Goal: Task Accomplishment & Management: Complete application form

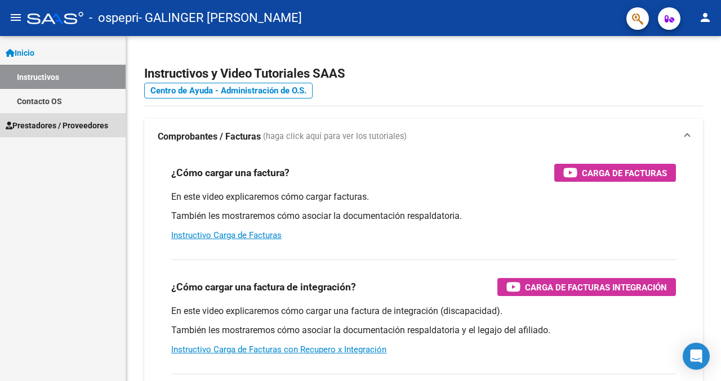
click at [45, 128] on span "Prestadores / Proveedores" at bounding box center [57, 125] width 102 height 12
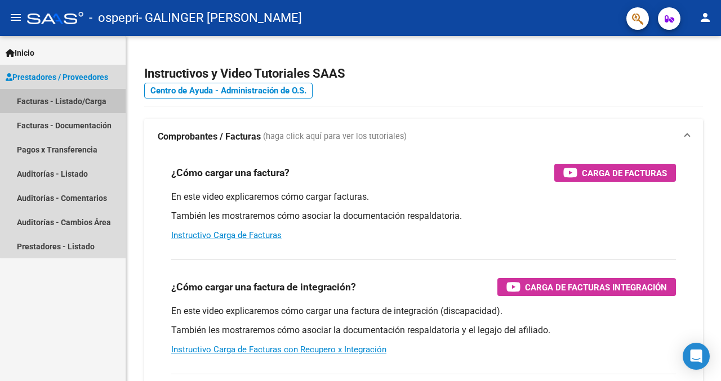
click at [78, 108] on link "Facturas - Listado/Carga" at bounding box center [63, 101] width 126 height 24
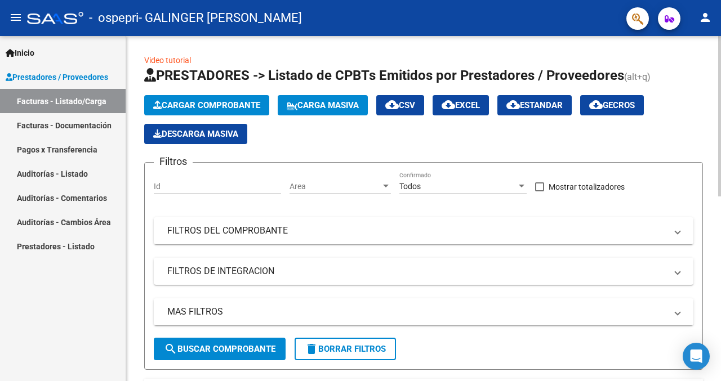
click at [718, 130] on div at bounding box center [719, 116] width 3 height 160
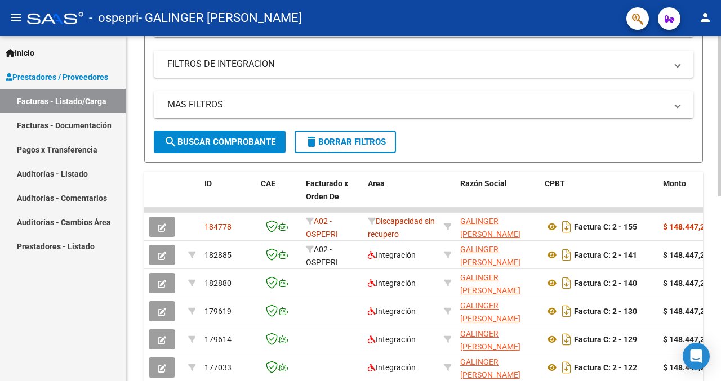
scroll to position [211, 0]
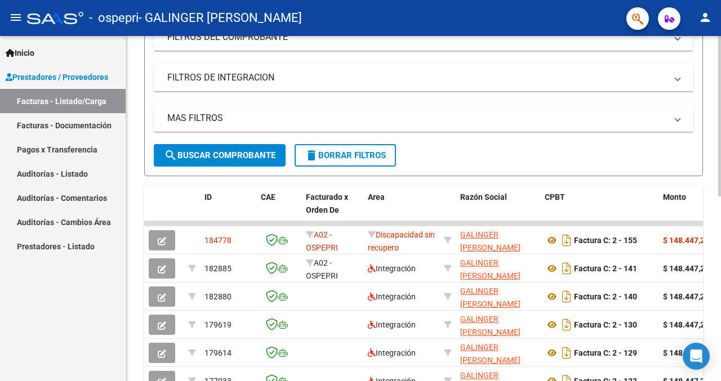
click at [701, 248] on div "Video tutorial PRESTADORES -> Listado de CPBTs Emitidos por Prestadores / Prove…" at bounding box center [424, 209] width 597 height 734
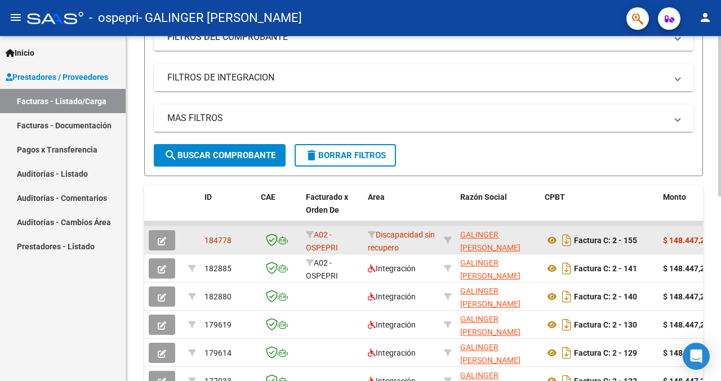
scroll to position [193, 0]
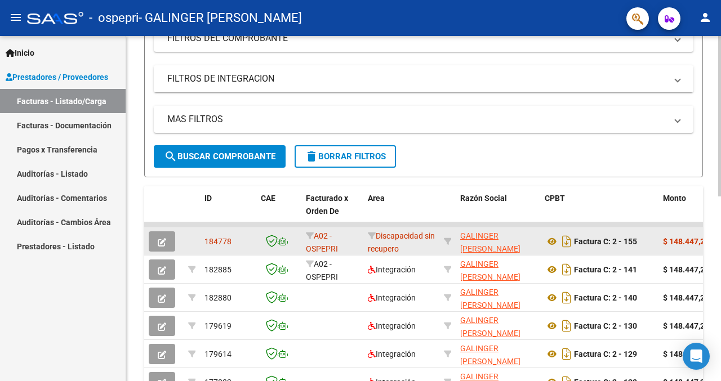
click at [667, 249] on datatable-body-cell "$ 148.447,20" at bounding box center [692, 241] width 68 height 28
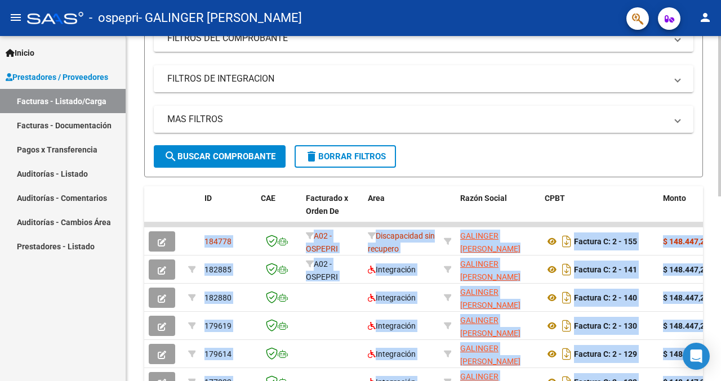
drag, startPoint x: 712, startPoint y: 212, endPoint x: 719, endPoint y: 184, distance: 29.6
click at [719, 184] on div "Video tutorial PRESTADORES -> Listado de CPBTs Emitidos por Prestadores / Prove…" at bounding box center [424, 210] width 597 height 734
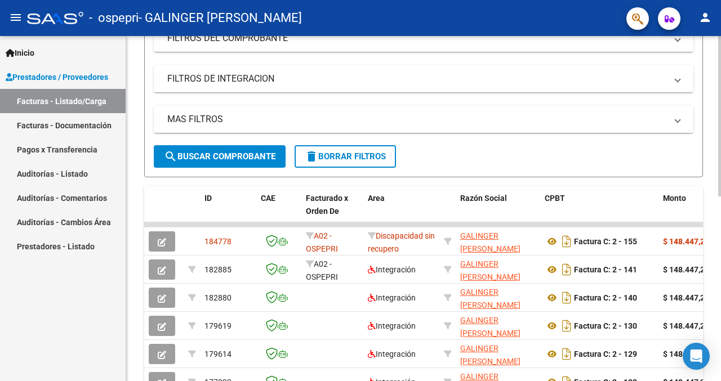
scroll to position [194, 0]
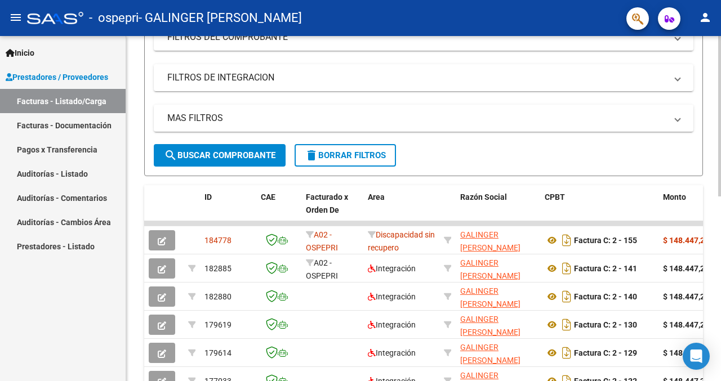
click at [720, 238] on div at bounding box center [719, 208] width 3 height 160
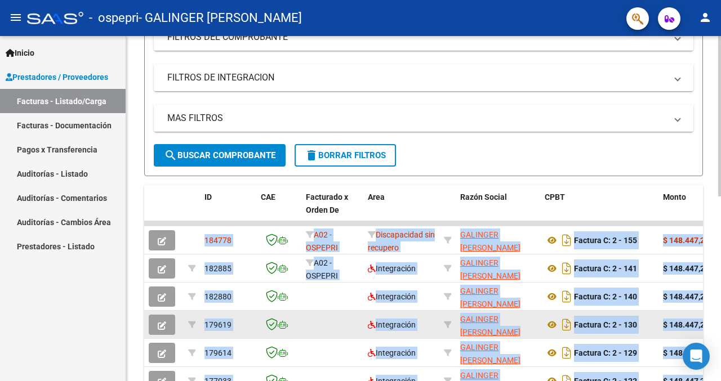
click at [279, 333] on datatable-body-cell at bounding box center [278, 325] width 45 height 28
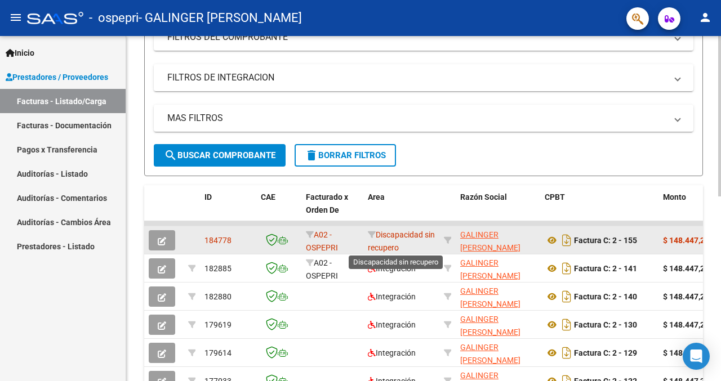
click at [390, 244] on span "Discapacidad sin recupero" at bounding box center [401, 241] width 67 height 22
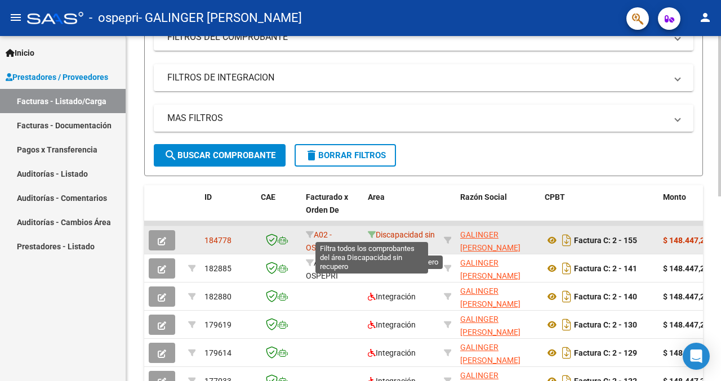
click at [373, 236] on icon at bounding box center [372, 235] width 8 height 8
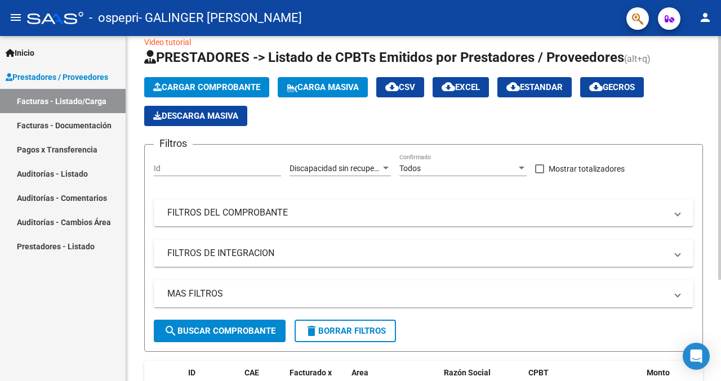
scroll to position [7, 0]
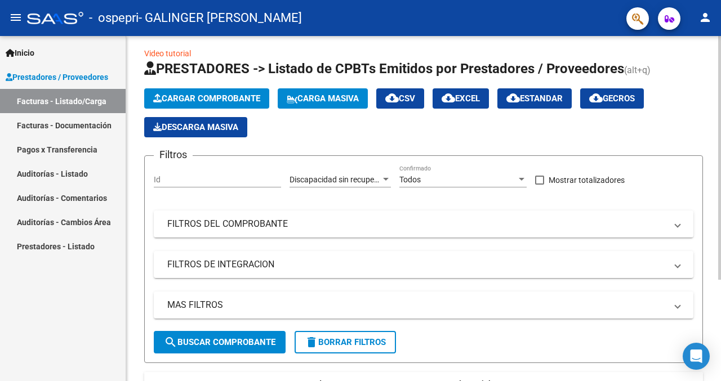
click at [720, 66] on div at bounding box center [719, 163] width 3 height 244
click at [212, 109] on div "Cargar Comprobante Carga Masiva cloud_download CSV cloud_download EXCEL cloud_d…" at bounding box center [423, 112] width 559 height 49
click at [218, 100] on span "Cargar Comprobante" at bounding box center [206, 98] width 107 height 10
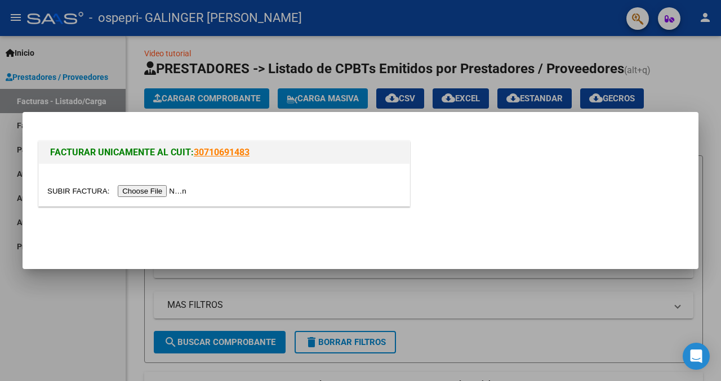
click at [155, 189] on input "file" at bounding box center [118, 191] width 142 height 12
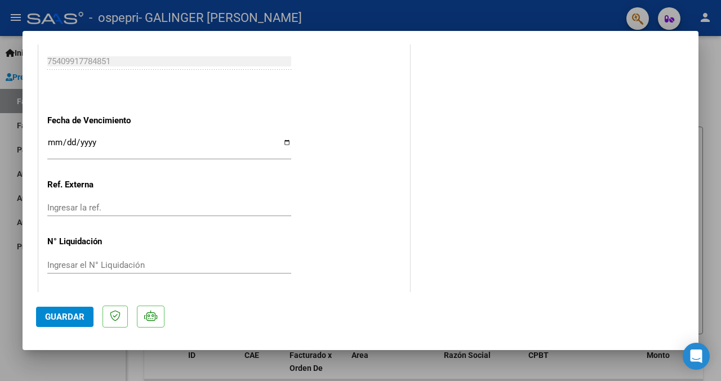
scroll to position [663, 0]
click at [70, 321] on span "Guardar" at bounding box center [64, 317] width 39 height 10
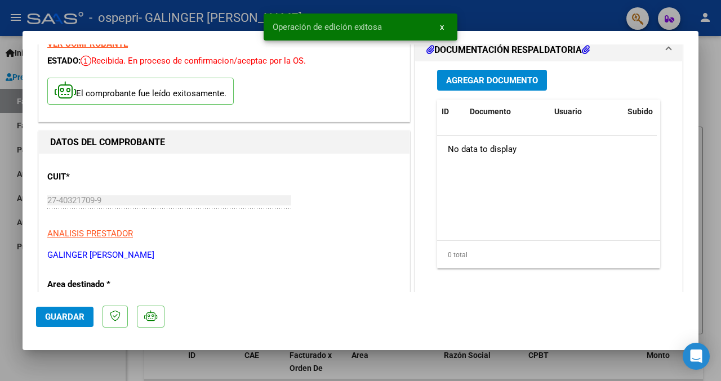
scroll to position [0, 0]
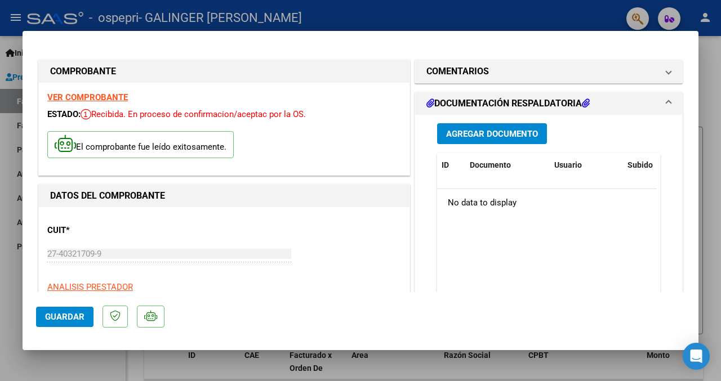
click at [489, 141] on button "Agregar Documento" at bounding box center [492, 133] width 110 height 21
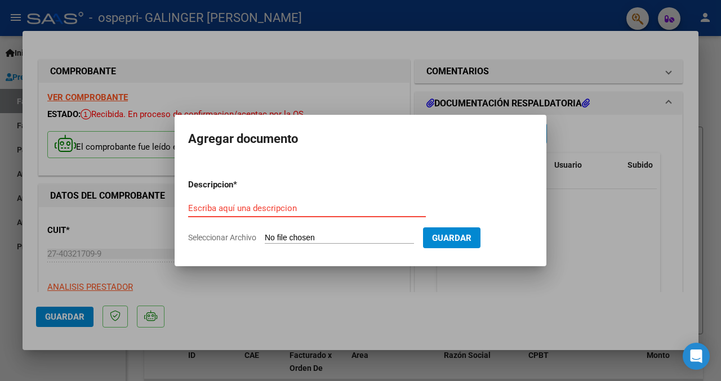
click at [326, 234] on input "Seleccionar Archivo" at bounding box center [339, 238] width 149 height 11
type input "C:\fakepath\WhatsApp Image [DATE] 21.53.22.jpeg"
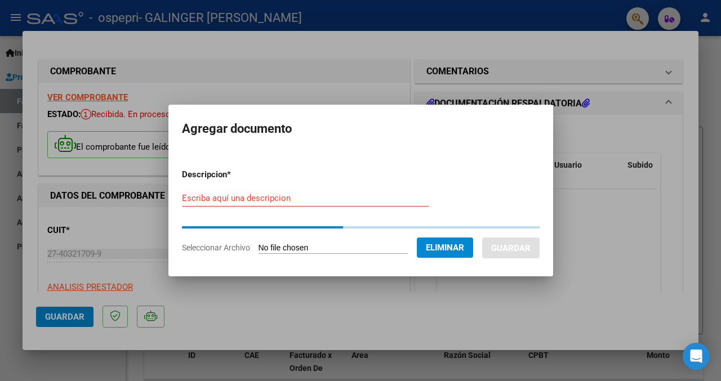
click at [278, 203] on input "Escriba aquí una descripcion" at bounding box center [305, 198] width 247 height 10
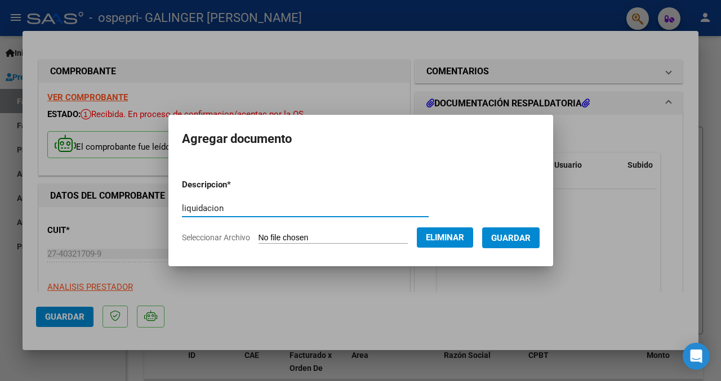
type input "liquidacion"
click at [530, 239] on span "Guardar" at bounding box center [510, 238] width 39 height 10
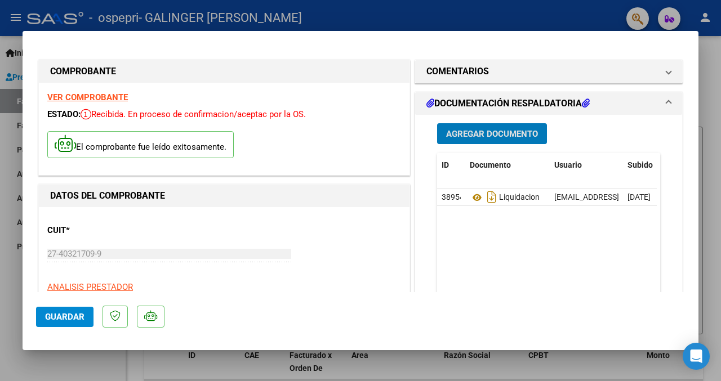
click at [479, 135] on span "Agregar Documento" at bounding box center [492, 134] width 92 height 10
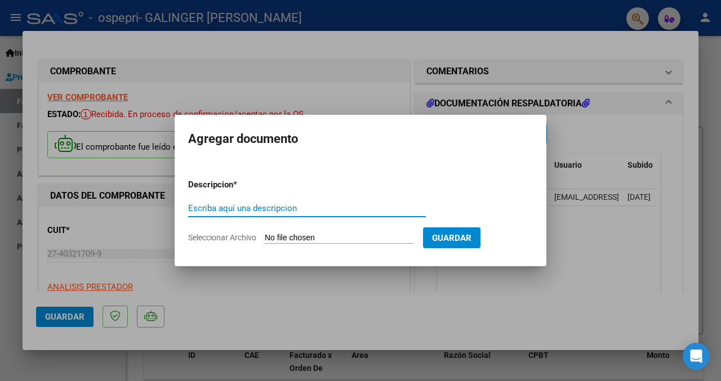
click at [361, 238] on input "Seleccionar Archivo" at bounding box center [339, 238] width 149 height 11
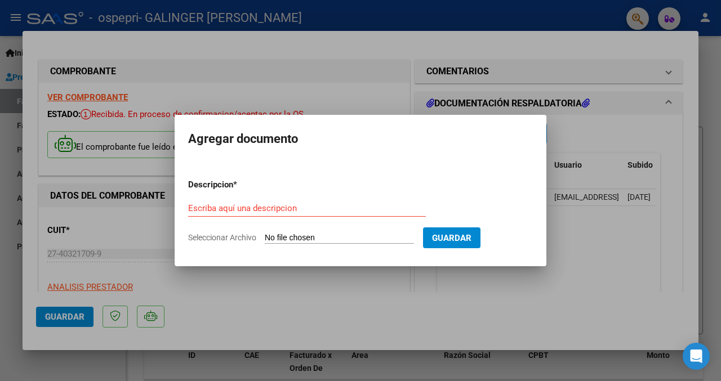
type input "C:\fakepath\OSPEPRI_Discapacidad-06-10-2025-21꞉45.pdf"
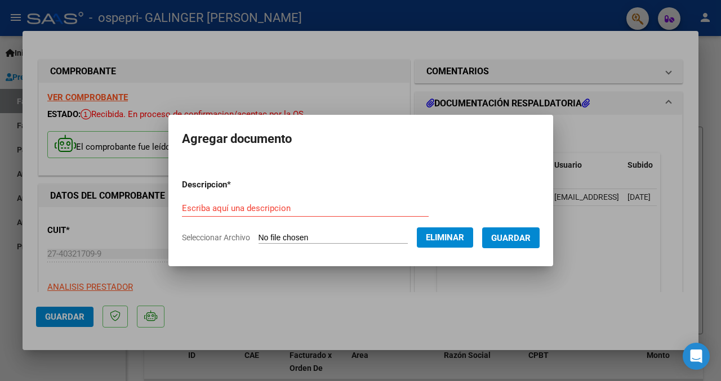
click at [306, 209] on input "Escriba aquí una descripcion" at bounding box center [305, 208] width 247 height 10
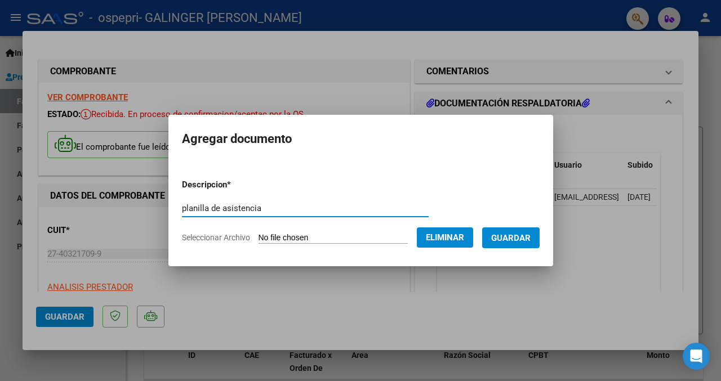
type input "planilla de asistencia"
click at [524, 238] on span "Guardar" at bounding box center [510, 238] width 39 height 10
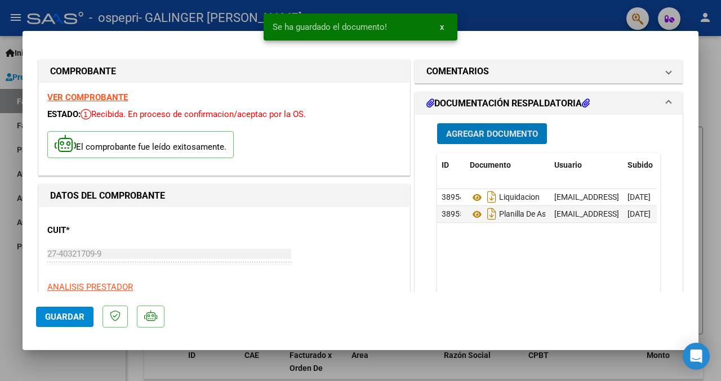
click at [79, 322] on button "Guardar" at bounding box center [64, 317] width 57 height 20
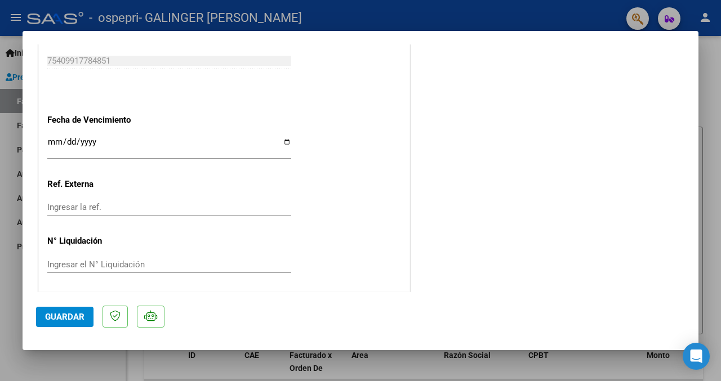
scroll to position [663, 0]
click at [64, 312] on span "Guardar" at bounding box center [64, 317] width 39 height 10
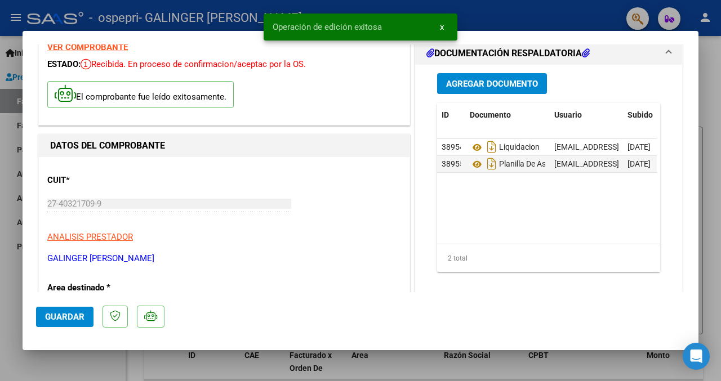
scroll to position [0, 0]
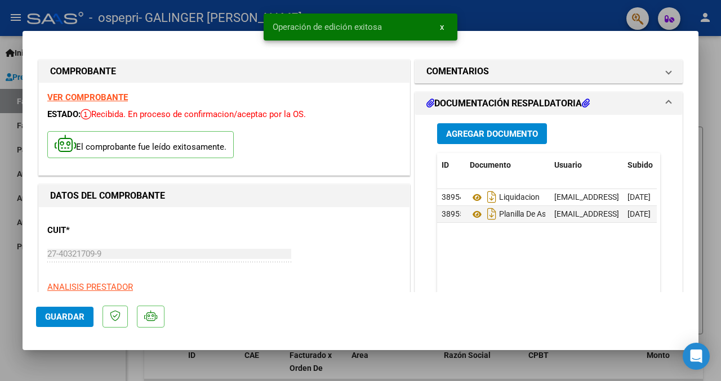
click at [653, 104] on span "DOCUMENTACIÓN RESPALDATORIA" at bounding box center [546, 104] width 240 height 14
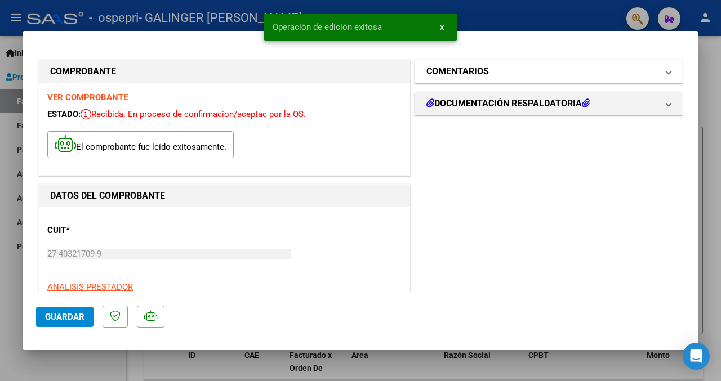
click at [666, 72] on span at bounding box center [668, 72] width 5 height 14
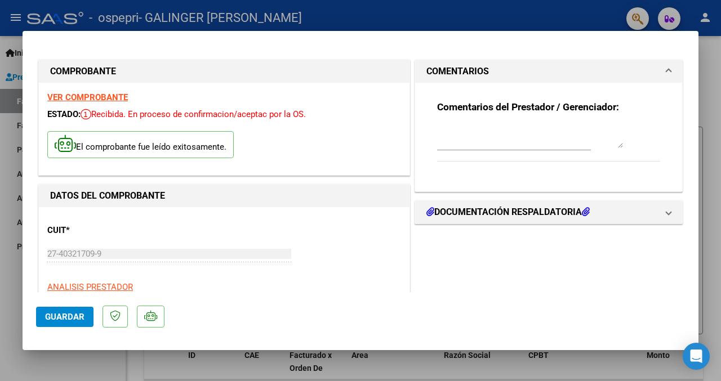
click at [658, 79] on mat-expansion-panel-header "COMENTARIOS" at bounding box center [548, 71] width 267 height 23
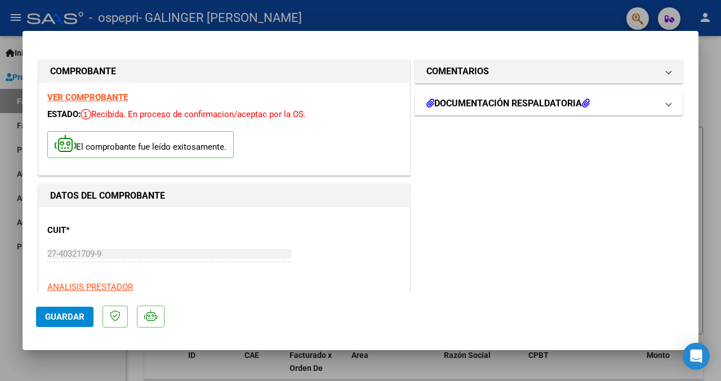
click at [670, 104] on mat-expansion-panel-header "DOCUMENTACIÓN RESPALDATORIA" at bounding box center [548, 103] width 267 height 23
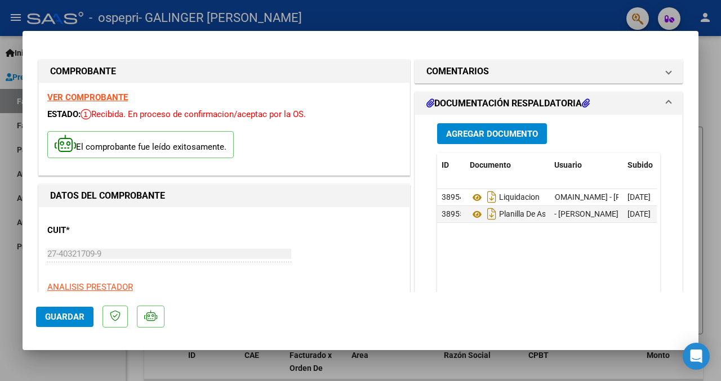
click at [512, 366] on div at bounding box center [360, 190] width 721 height 381
type input "$ 0,00"
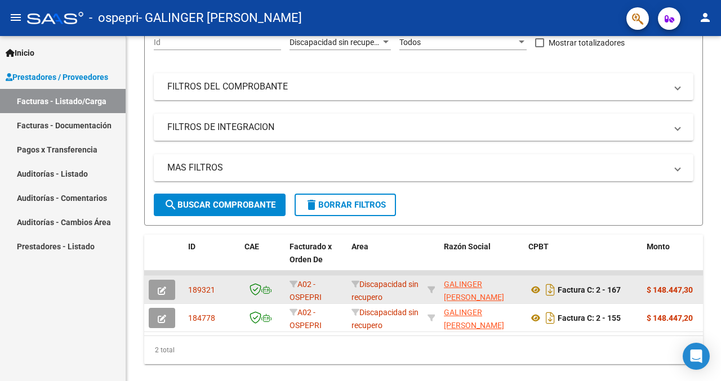
scroll to position [145, 0]
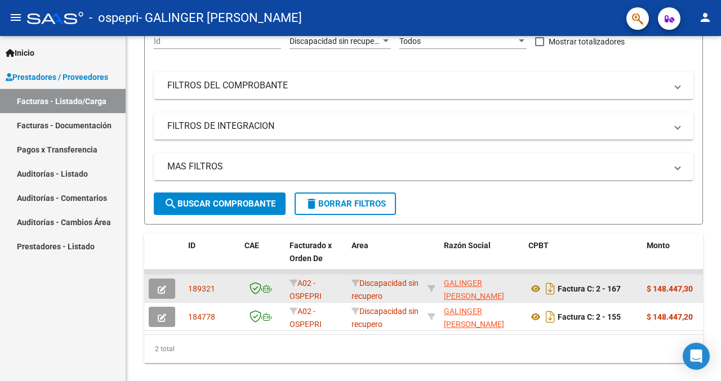
click at [108, 134] on link "Facturas - Documentación" at bounding box center [63, 125] width 126 height 24
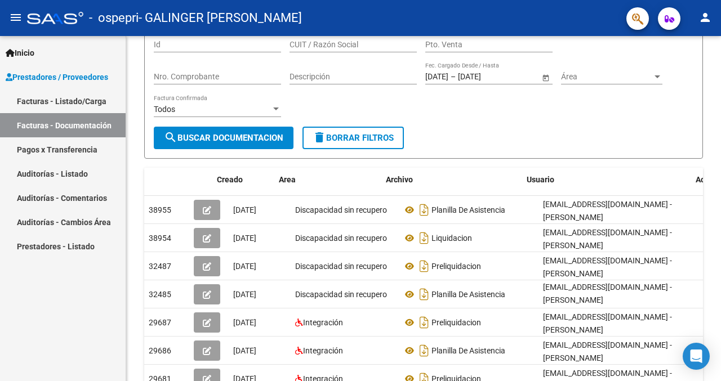
scroll to position [0, 21]
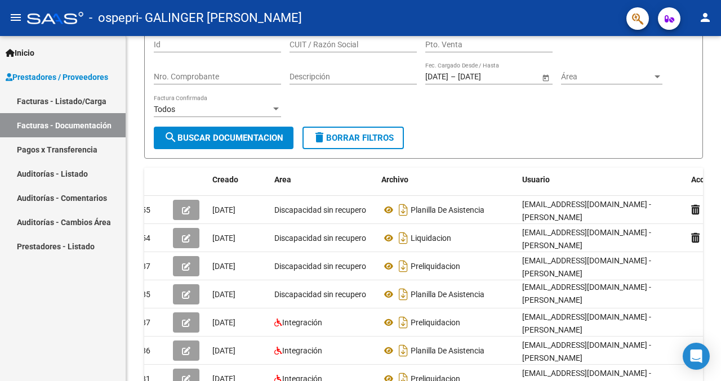
click at [104, 176] on link "Auditorías - Listado" at bounding box center [63, 174] width 126 height 24
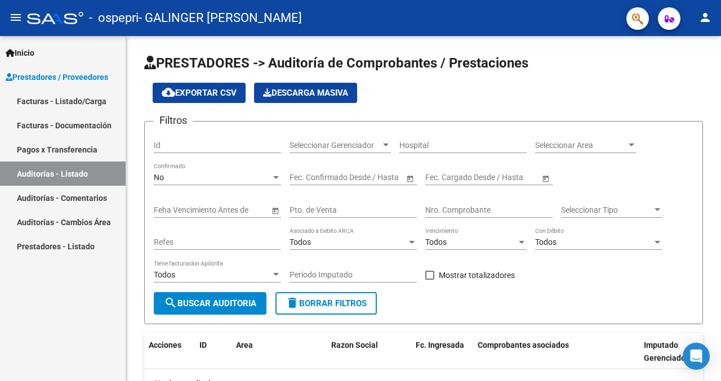
click at [106, 202] on link "Auditorías - Comentarios" at bounding box center [63, 198] width 126 height 24
